Goal: Download file/media

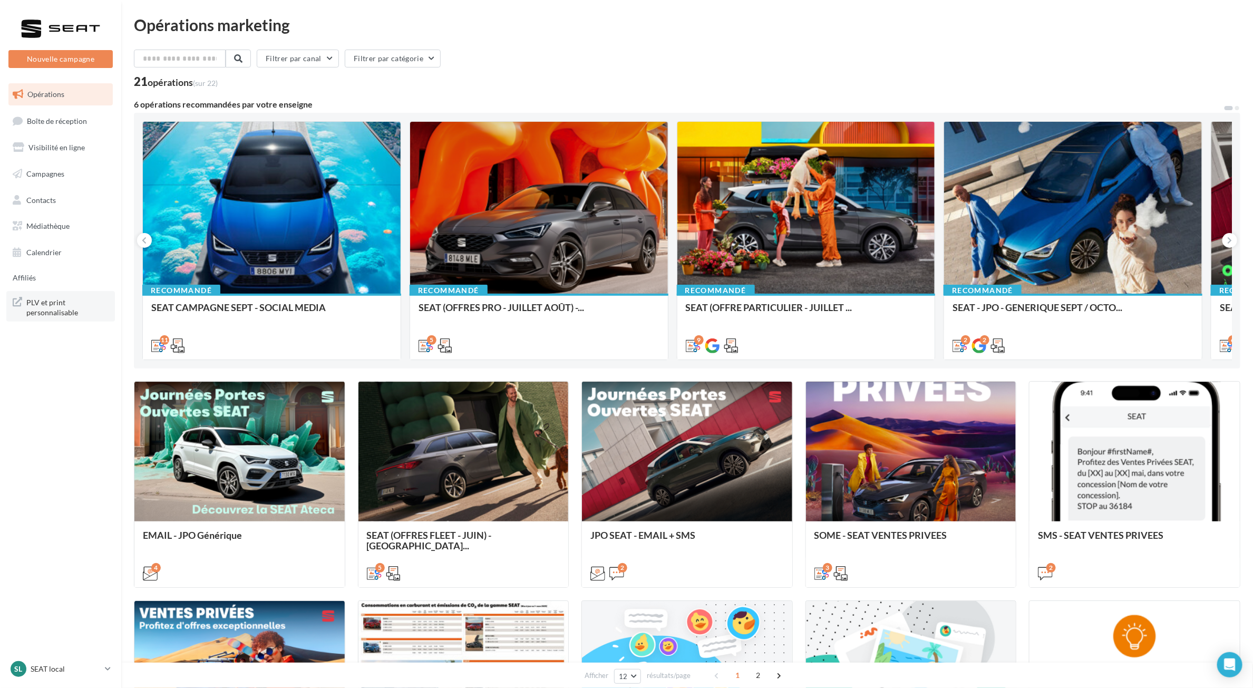
click at [40, 306] on span "PLV et print personnalisable" at bounding box center [67, 306] width 82 height 23
drag, startPoint x: 51, startPoint y: 226, endPoint x: 75, endPoint y: 234, distance: 26.0
click at [51, 226] on span "Médiathèque" at bounding box center [47, 225] width 43 height 9
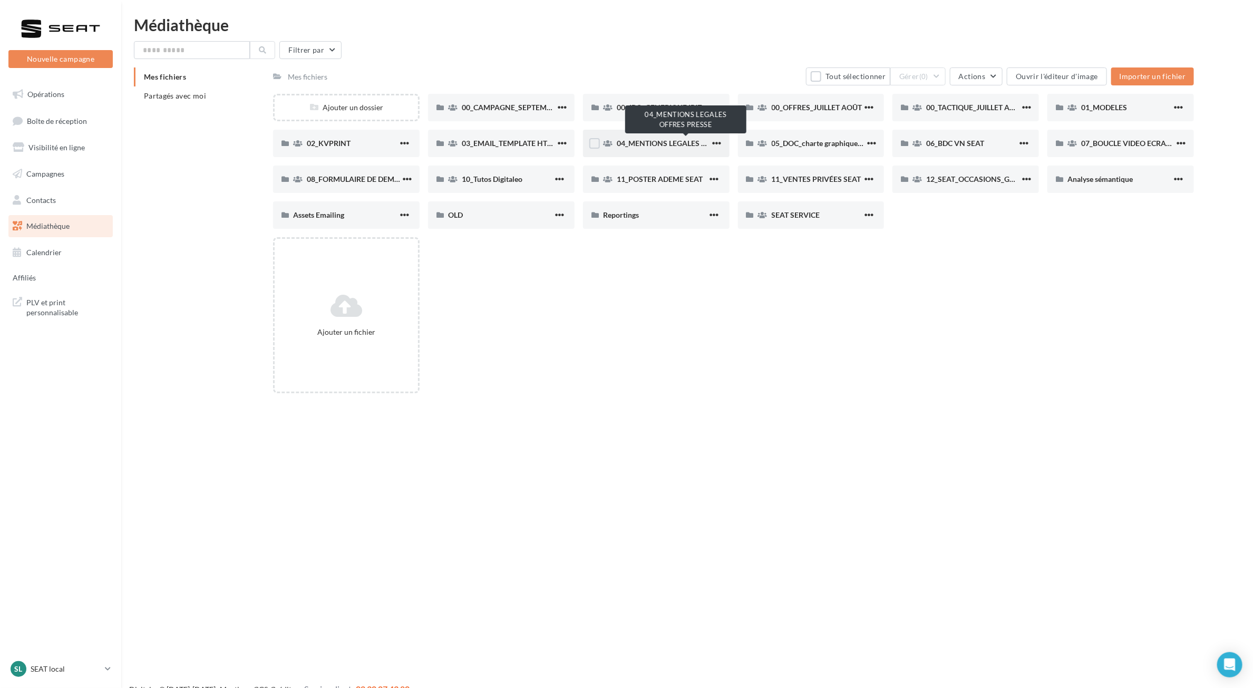
click at [687, 140] on span "04_MENTIONS LEGALES OFFRES PRESSE" at bounding box center [687, 143] width 140 height 9
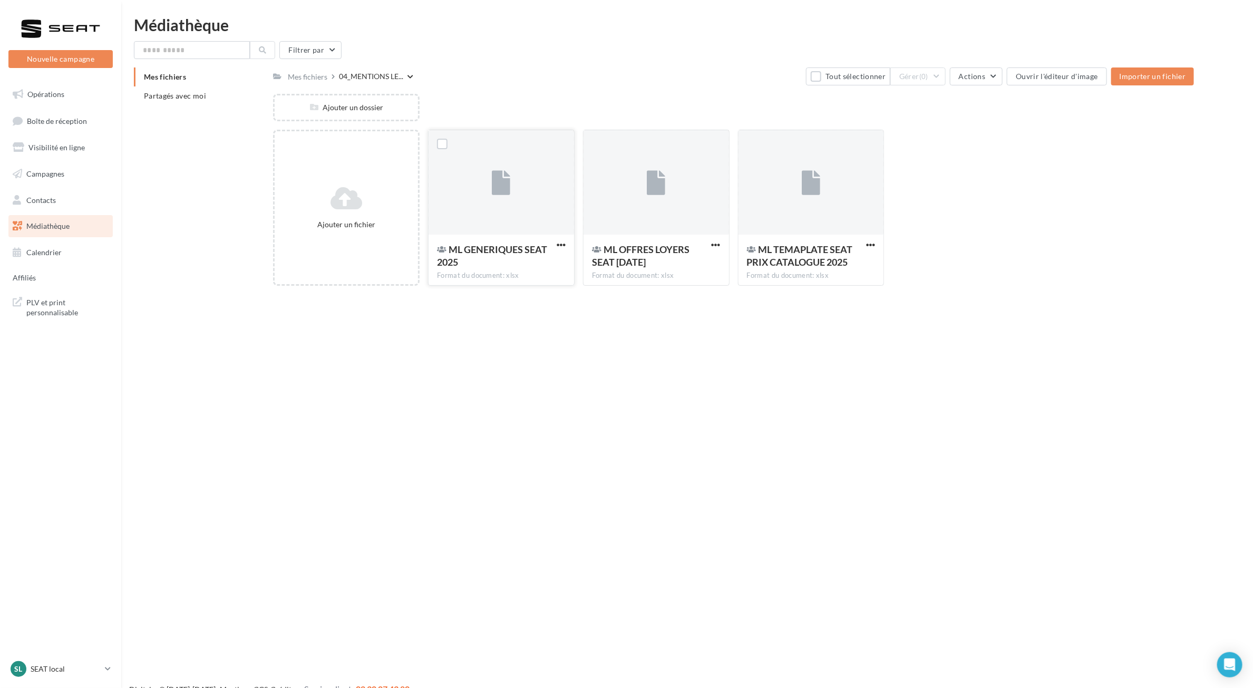
click at [491, 254] on span "ML GENERIQUES SEAT 2025" at bounding box center [492, 256] width 110 height 24
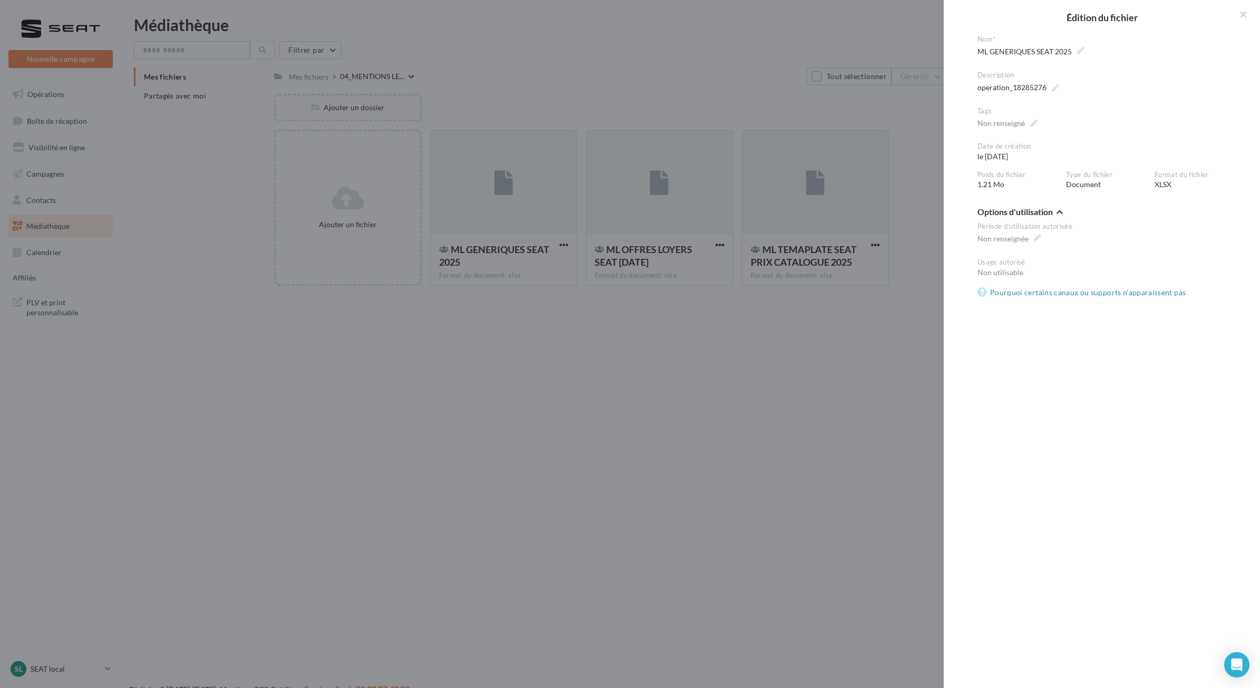
click at [706, 313] on div at bounding box center [630, 344] width 1260 height 688
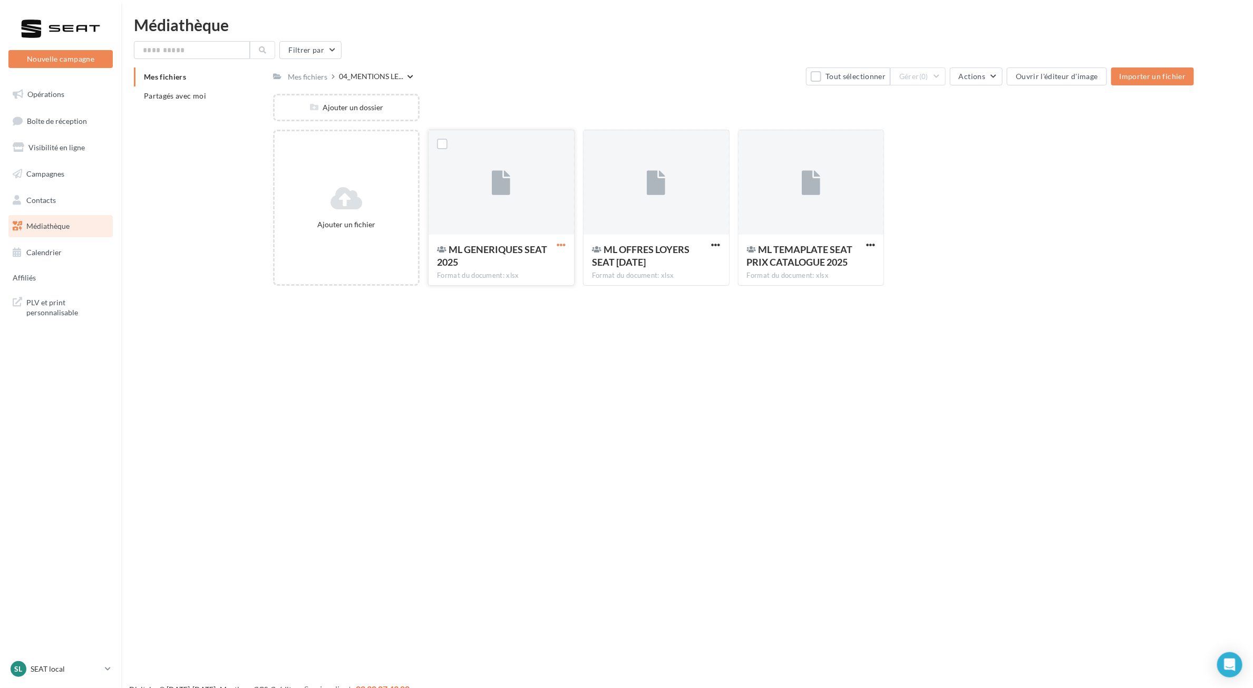
click at [563, 244] on span "button" at bounding box center [561, 244] width 9 height 9
click at [529, 296] on button "Télécharger" at bounding box center [509, 293] width 117 height 27
drag, startPoint x: 339, startPoint y: 74, endPoint x: 423, endPoint y: 76, distance: 84.4
click at [423, 76] on div "Mes fichiers 04_MENTIONS LE... Tout sélectionner Gérer (0) Actions Ouvrir l'édi…" at bounding box center [733, 76] width 921 height 18
click at [412, 78] on icon at bounding box center [411, 77] width 6 height 6
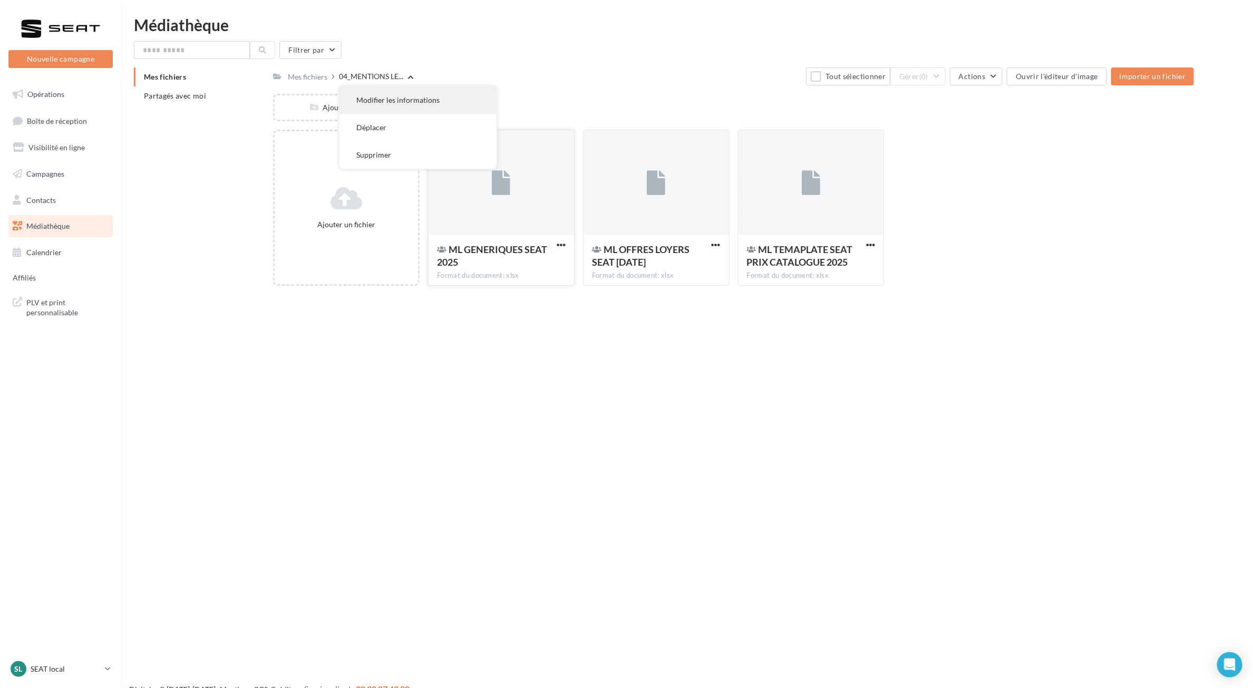
click at [389, 102] on button "Modifier les informations" at bounding box center [418, 99] width 157 height 27
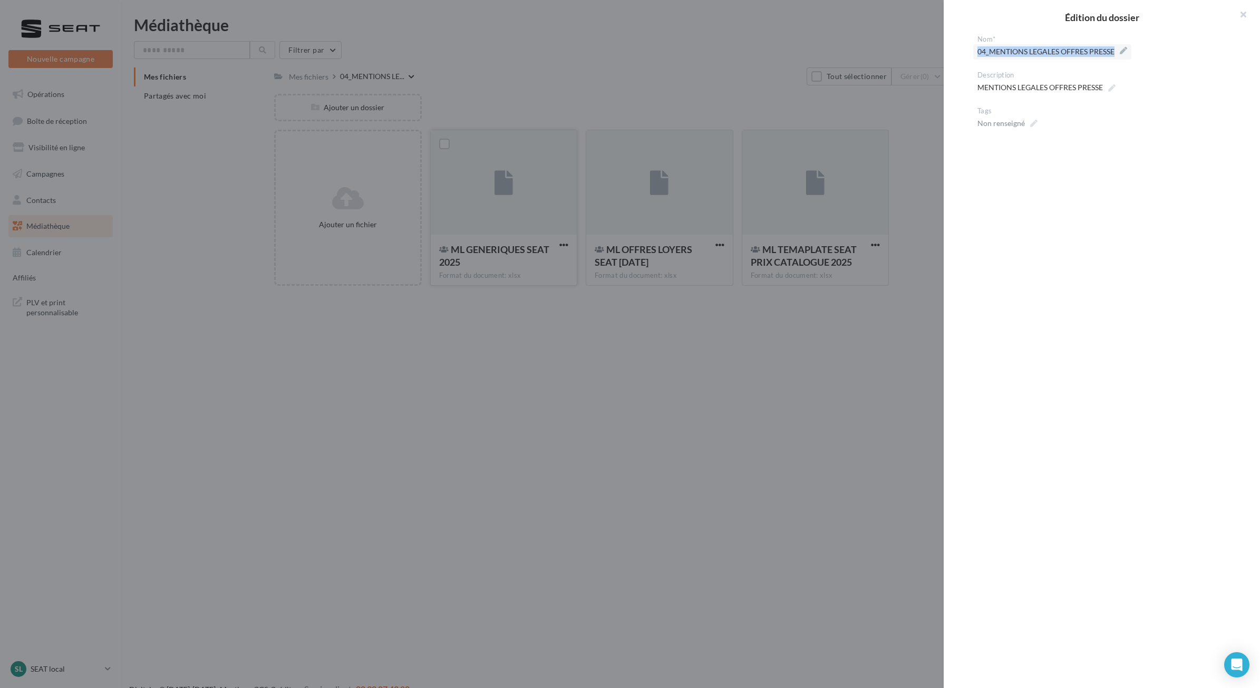
drag, startPoint x: 969, startPoint y: 49, endPoint x: 1125, endPoint y: 54, distance: 155.6
click at [1125, 54] on div "**********" at bounding box center [1106, 53] width 274 height 18
copy span "04_MENTIONS LEGALES OFFRES PRESSE"
drag, startPoint x: 1006, startPoint y: 38, endPoint x: 900, endPoint y: 33, distance: 106.6
click at [900, 33] on div "**********" at bounding box center [630, 344] width 1260 height 688
